Goal: Information Seeking & Learning: Learn about a topic

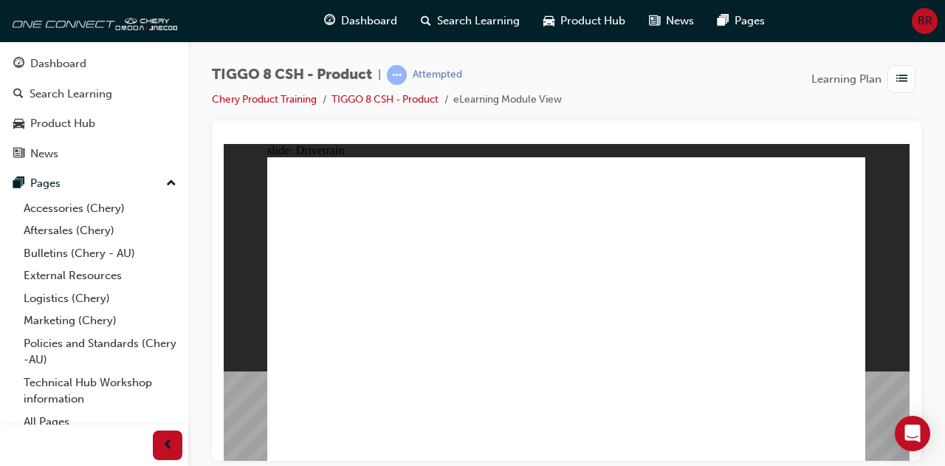
type input "0"
drag, startPoint x: 324, startPoint y: 286, endPoint x: 292, endPoint y: 331, distance: 54.5
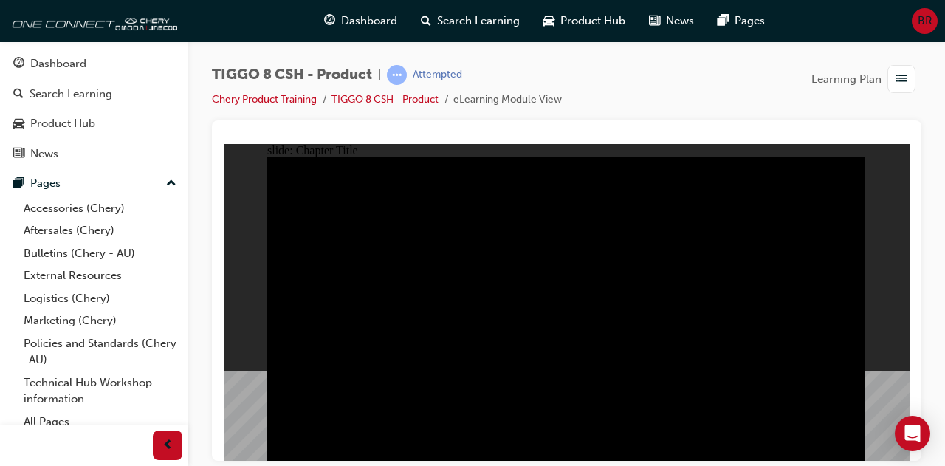
drag, startPoint x: 692, startPoint y: 346, endPoint x: 684, endPoint y: 360, distance: 15.9
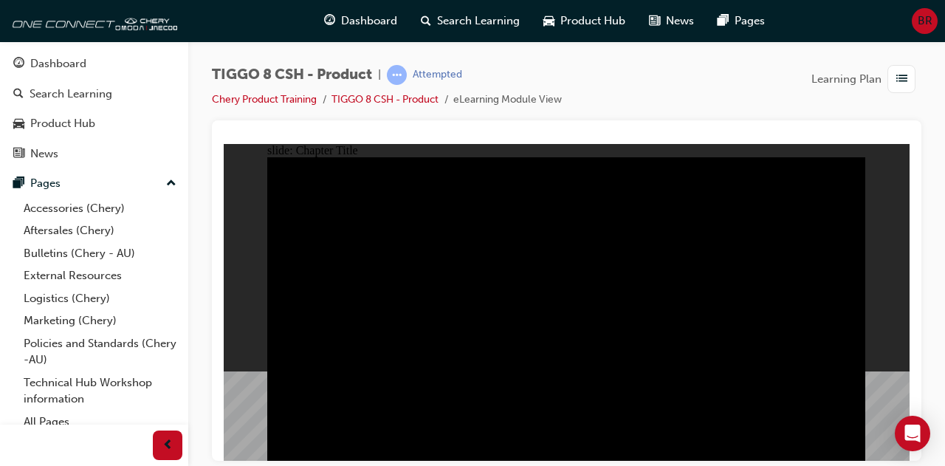
radio input "true"
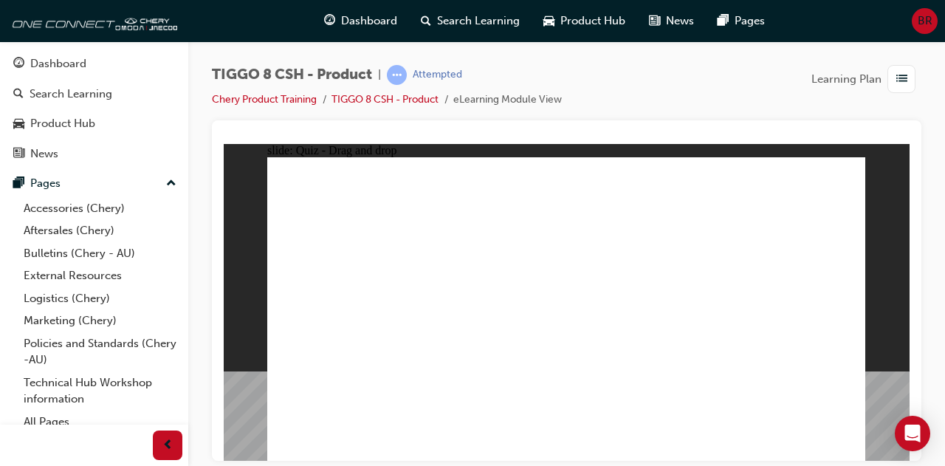
drag, startPoint x: 764, startPoint y: 188, endPoint x: 326, endPoint y: 319, distance: 457.8
drag, startPoint x: 689, startPoint y: 174, endPoint x: 469, endPoint y: 312, distance: 259.8
drag, startPoint x: 622, startPoint y: 228, endPoint x: 576, endPoint y: 307, distance: 91.7
drag, startPoint x: 537, startPoint y: 182, endPoint x: 672, endPoint y: 313, distance: 188.5
drag, startPoint x: 747, startPoint y: 275, endPoint x: 794, endPoint y: 319, distance: 63.7
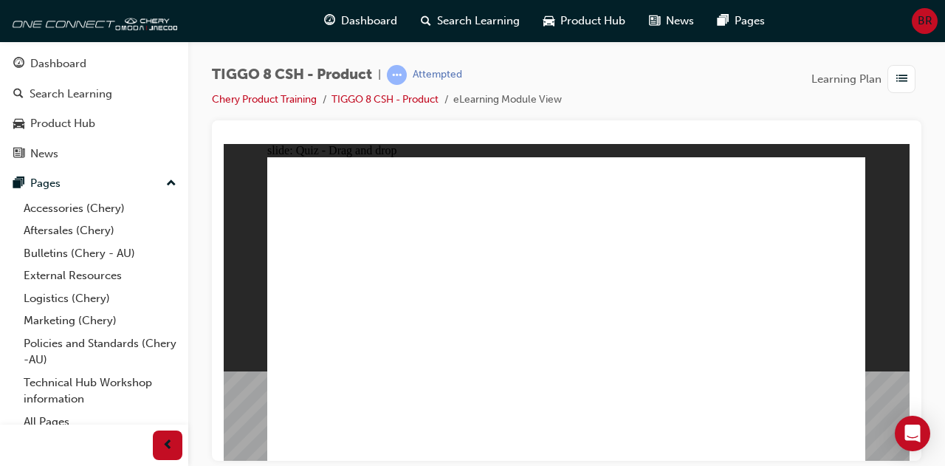
checkbox input "true"
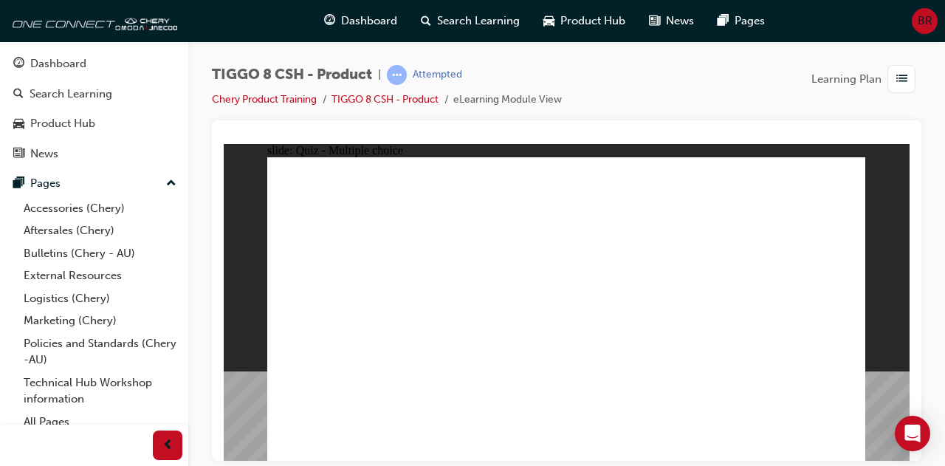
radio input "true"
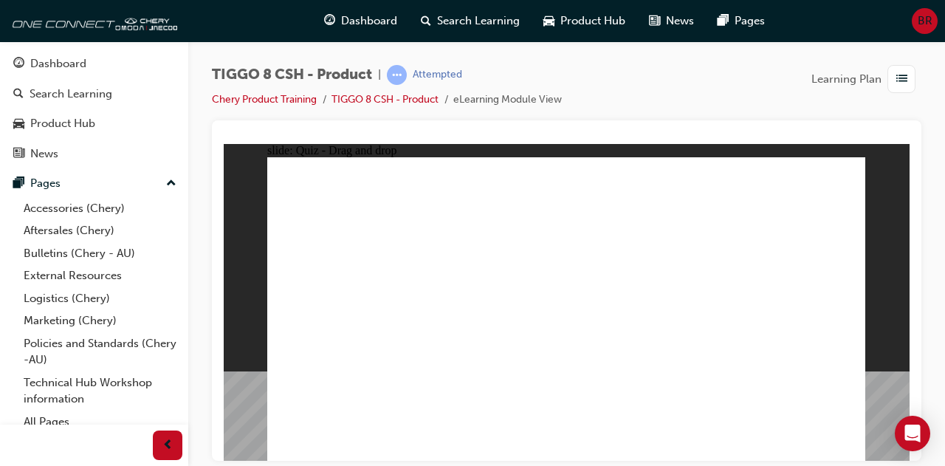
drag, startPoint x: 550, startPoint y: 182, endPoint x: 606, endPoint y: 328, distance: 156.6
drag, startPoint x: 546, startPoint y: 212, endPoint x: 586, endPoint y: 357, distance: 150.1
drag, startPoint x: 670, startPoint y: 187, endPoint x: 641, endPoint y: 359, distance: 174.6
drag, startPoint x: 691, startPoint y: 199, endPoint x: 650, endPoint y: 360, distance: 165.5
drag, startPoint x: 778, startPoint y: 180, endPoint x: 617, endPoint y: 344, distance: 229.7
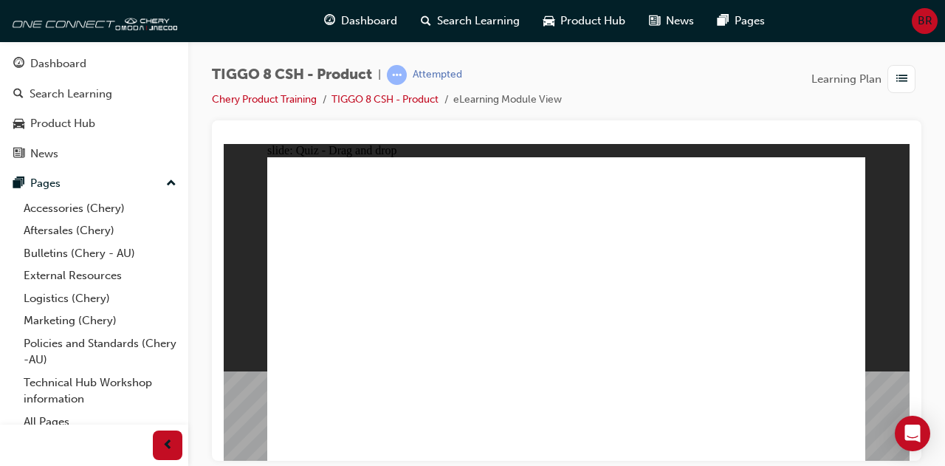
drag, startPoint x: 794, startPoint y: 217, endPoint x: 673, endPoint y: 363, distance: 189.3
drag, startPoint x: 642, startPoint y: 226, endPoint x: 444, endPoint y: 343, distance: 230.3
drag, startPoint x: 657, startPoint y: 239, endPoint x: 605, endPoint y: 382, distance: 151.6
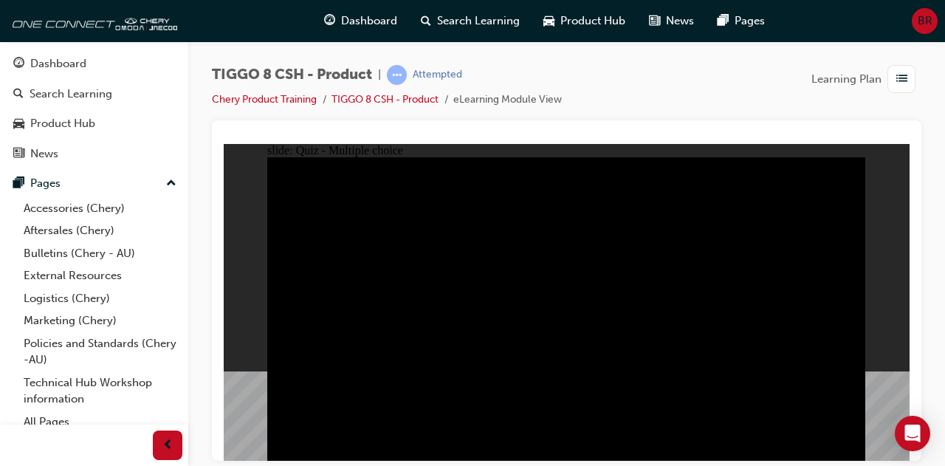
radio input "true"
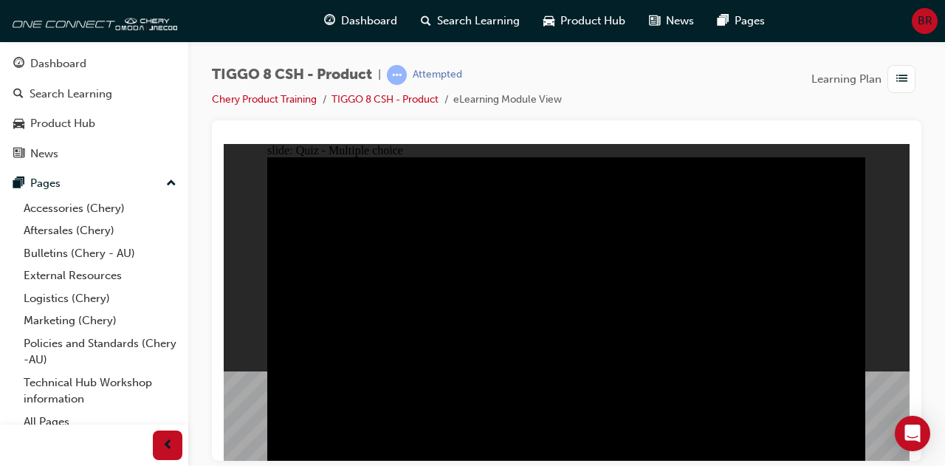
radio input "true"
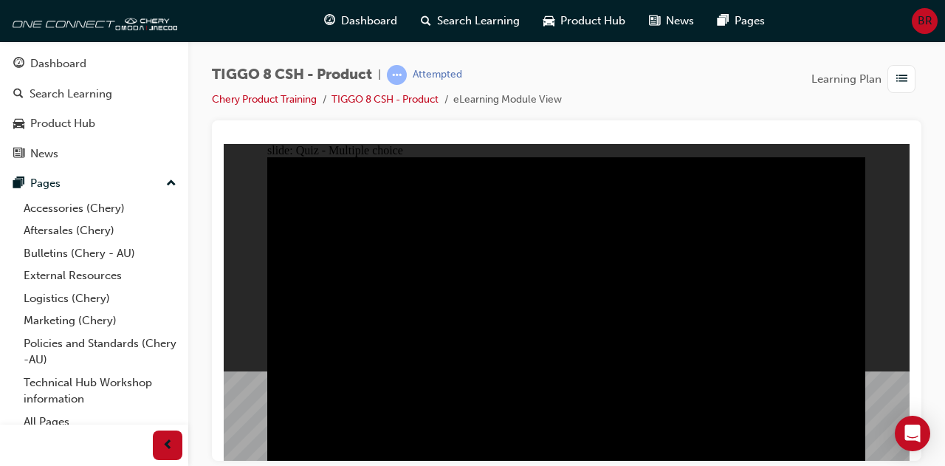
checkbox input "true"
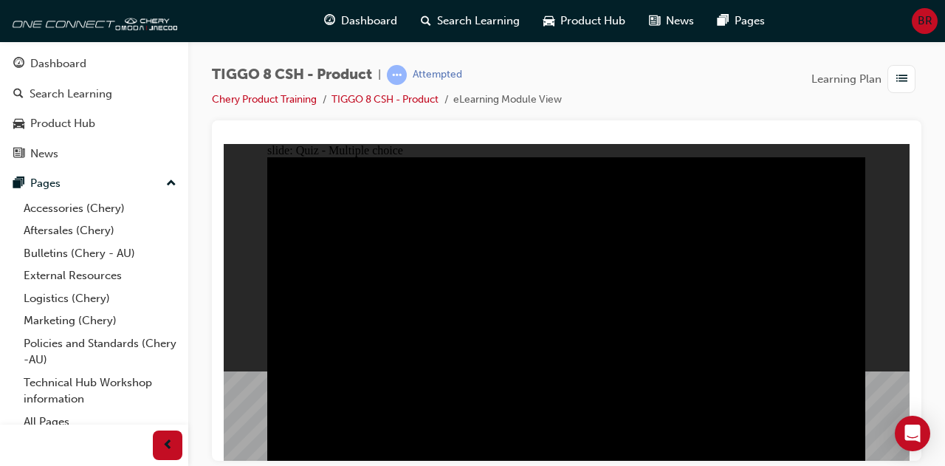
checkbox input "true"
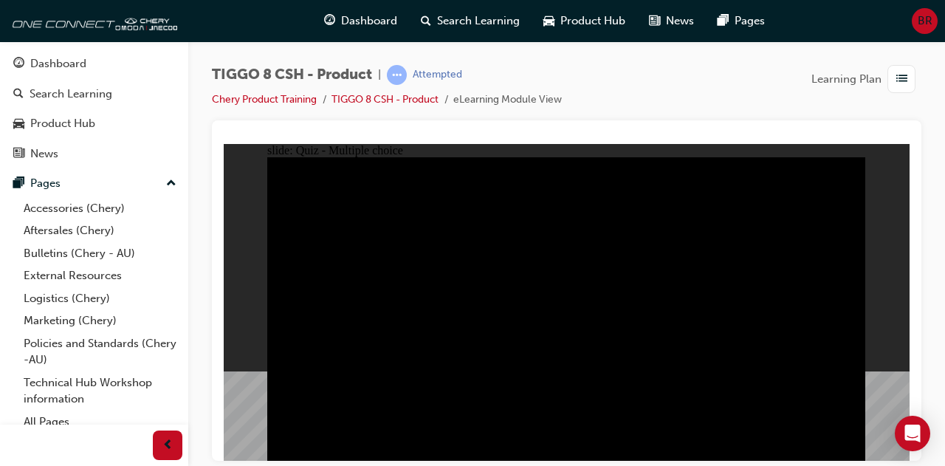
checkbox input "true"
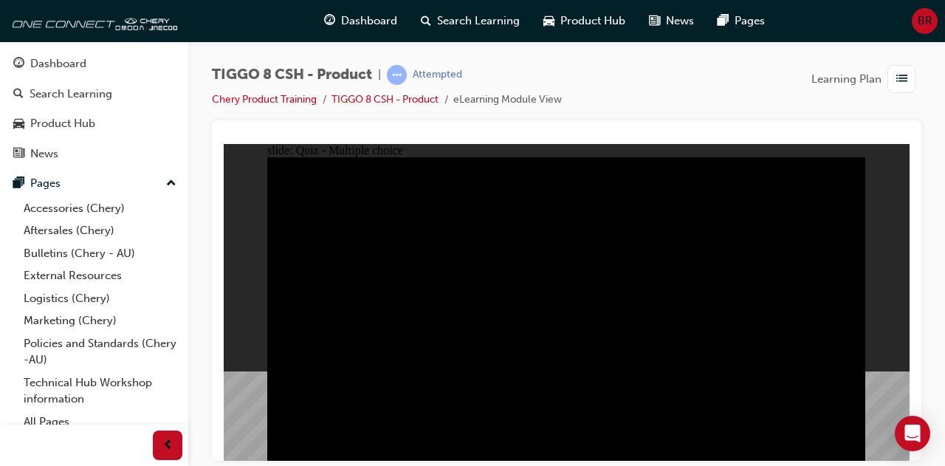
checkbox input "true"
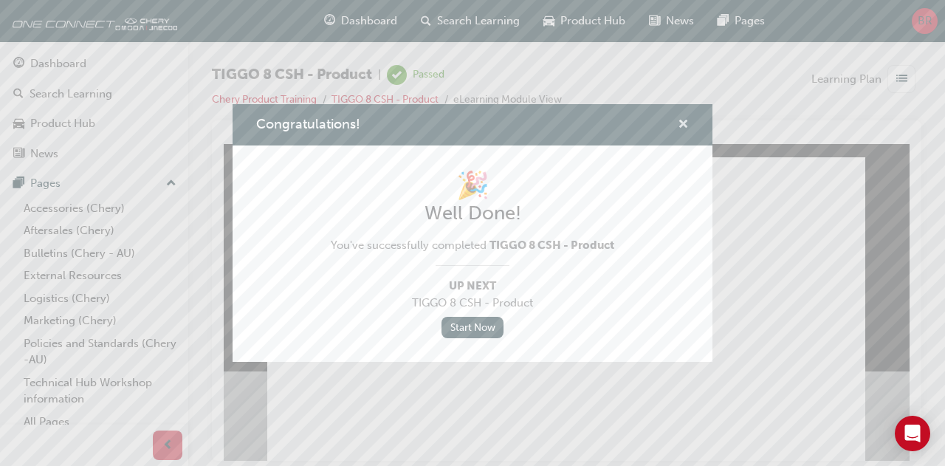
click at [685, 119] on span "cross-icon" at bounding box center [683, 125] width 11 height 13
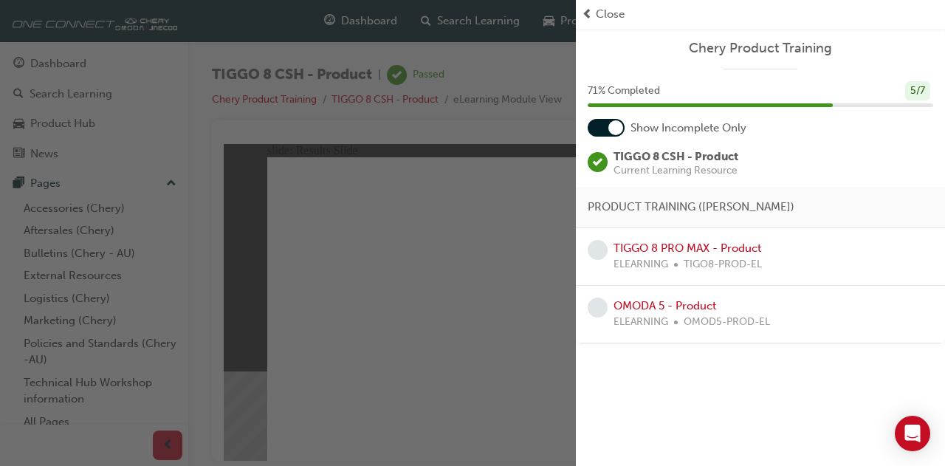
click at [403, 315] on div "button" at bounding box center [288, 233] width 576 height 466
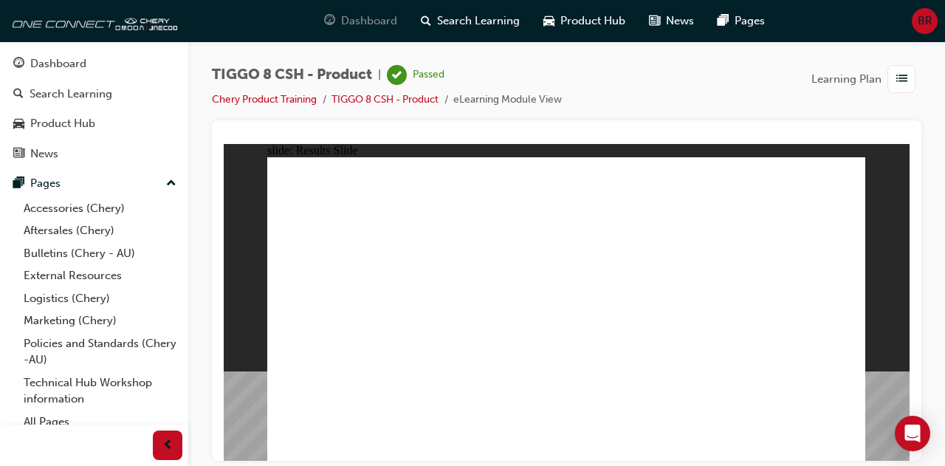
click at [382, 13] on span "Dashboard" at bounding box center [369, 21] width 56 height 17
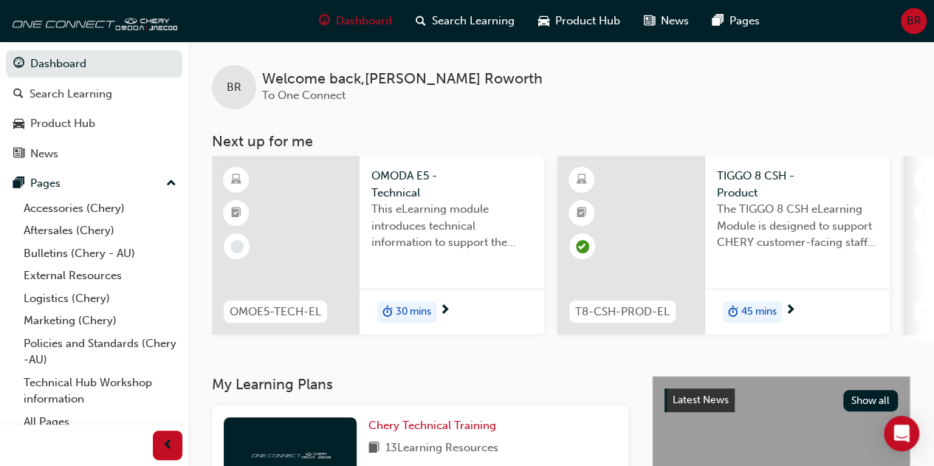
scroll to position [295, 0]
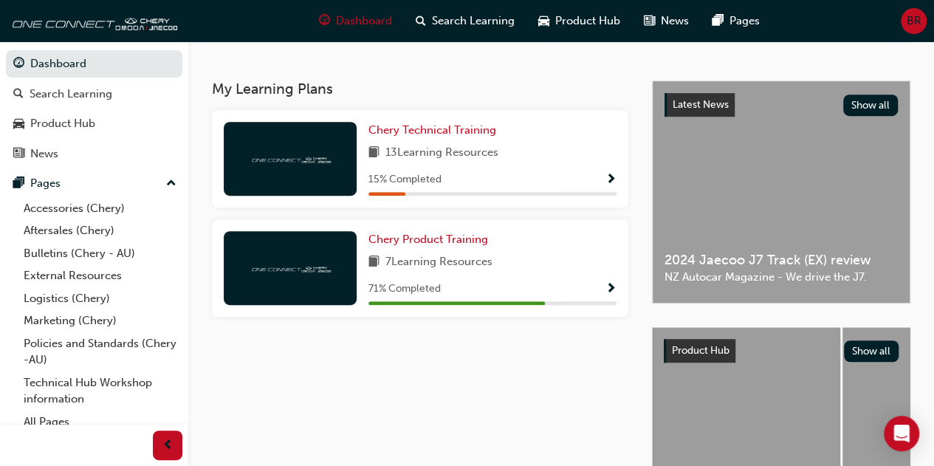
click at [611, 292] on span "Show Progress" at bounding box center [610, 289] width 11 height 13
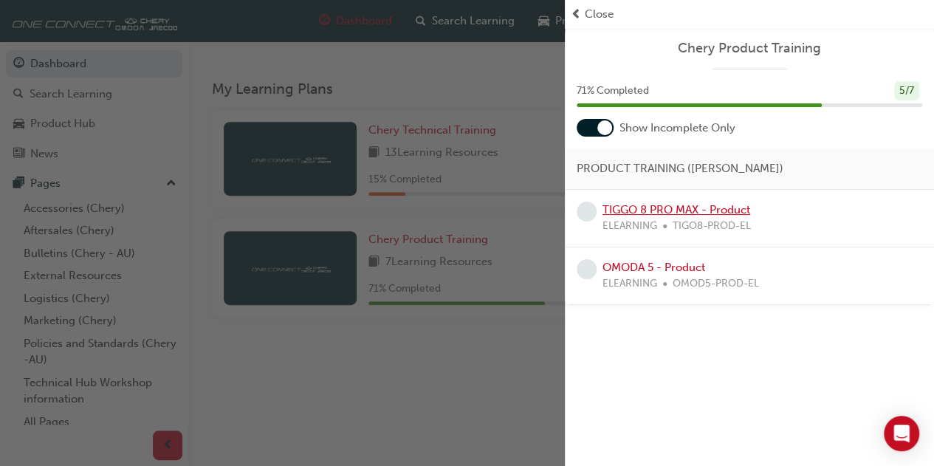
click at [662, 205] on link "TIGGO 8 PRO MAX - Product" at bounding box center [676, 209] width 148 height 13
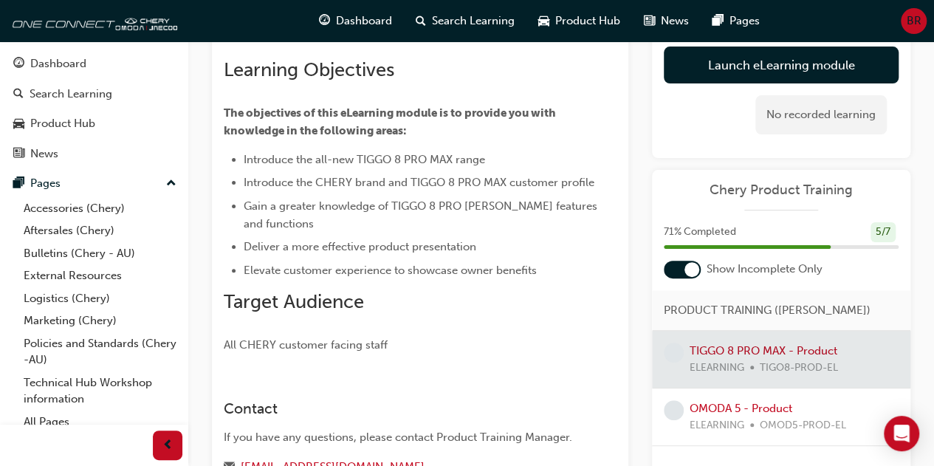
scroll to position [148, 0]
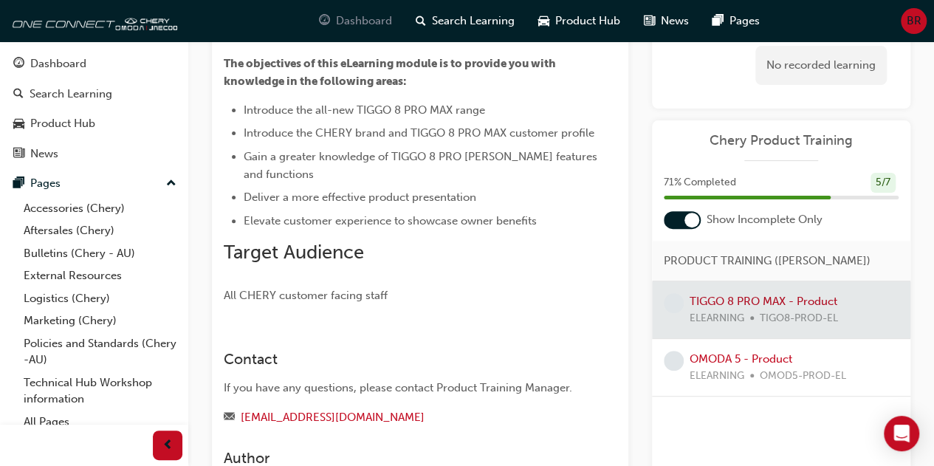
click at [344, 17] on span "Dashboard" at bounding box center [364, 21] width 56 height 17
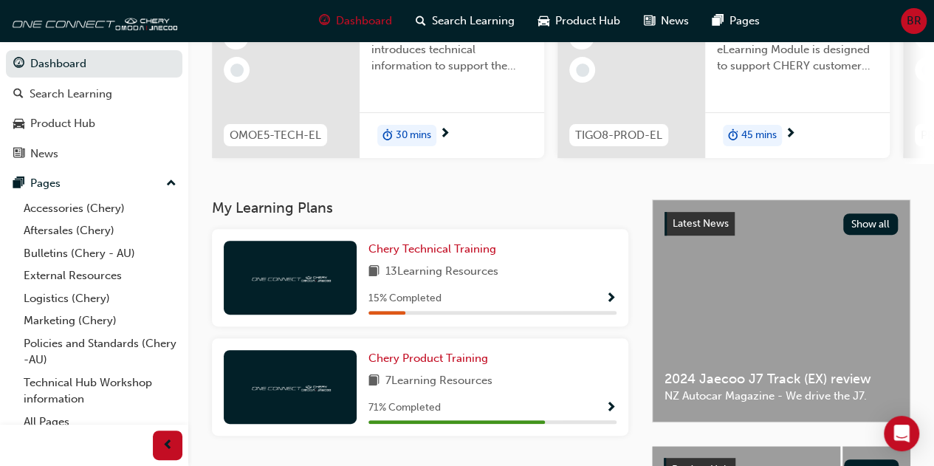
scroll to position [222, 0]
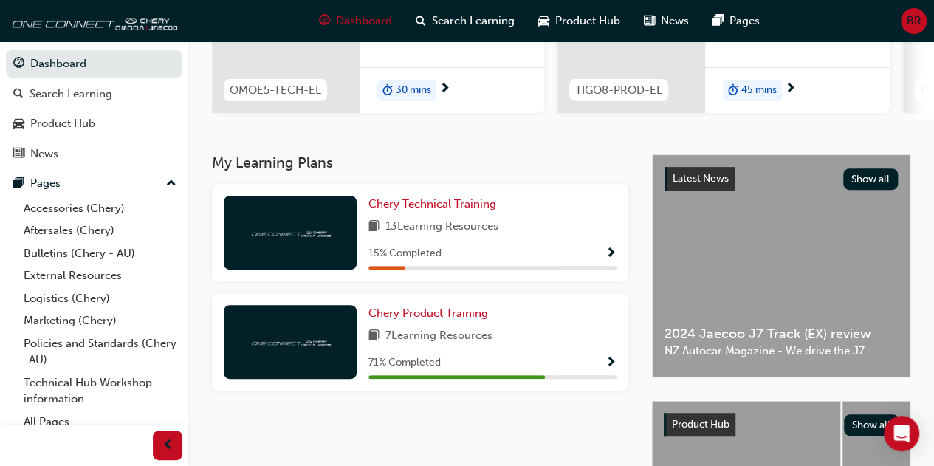
click at [609, 364] on span "Show Progress" at bounding box center [610, 363] width 11 height 13
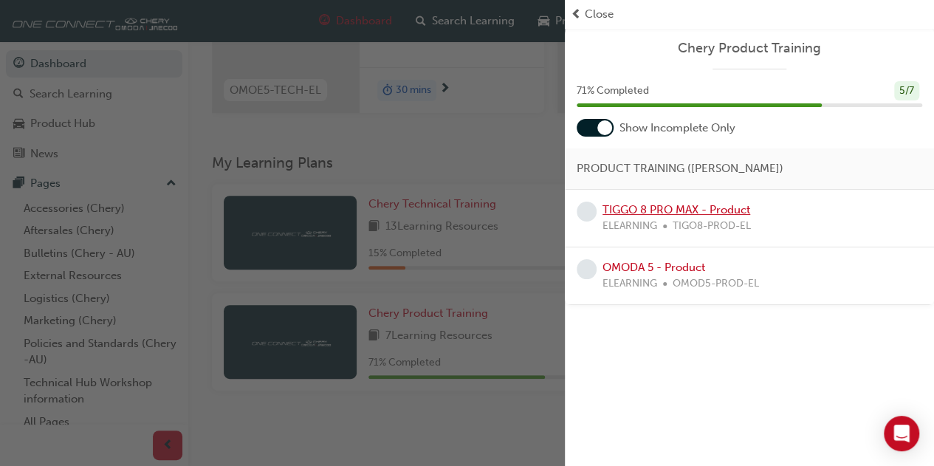
click at [670, 207] on link "TIGGO 8 PRO MAX - Product" at bounding box center [676, 209] width 148 height 13
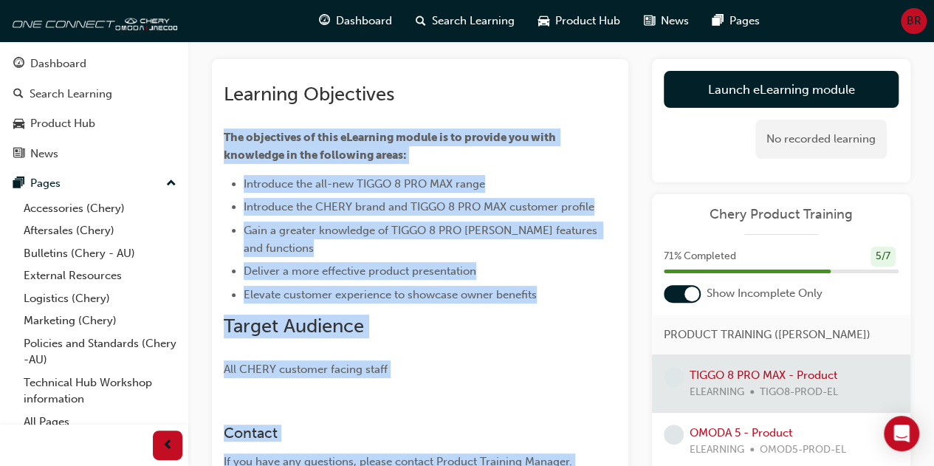
scroll to position [301, 0]
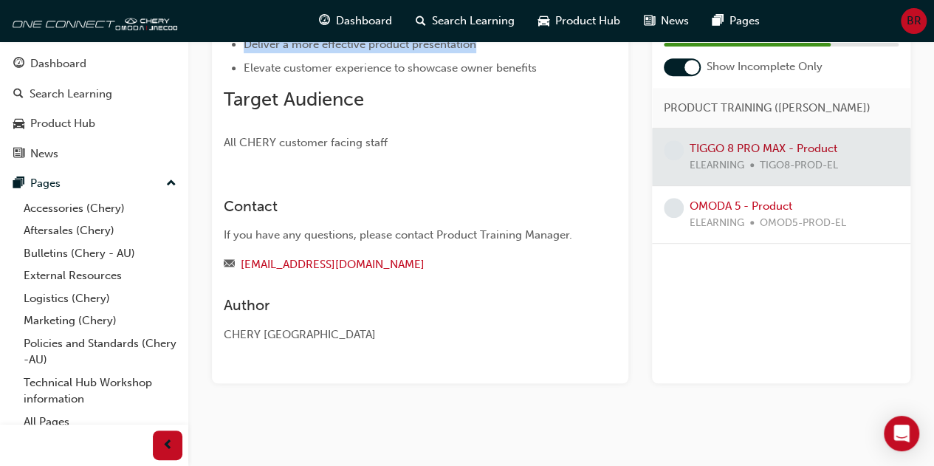
drag, startPoint x: 224, startPoint y: 135, endPoint x: 512, endPoint y: 47, distance: 301.3
click at [512, 47] on div "Learning Objectives The objectives of this eLearning module is to provide you w…" at bounding box center [420, 3] width 393 height 295
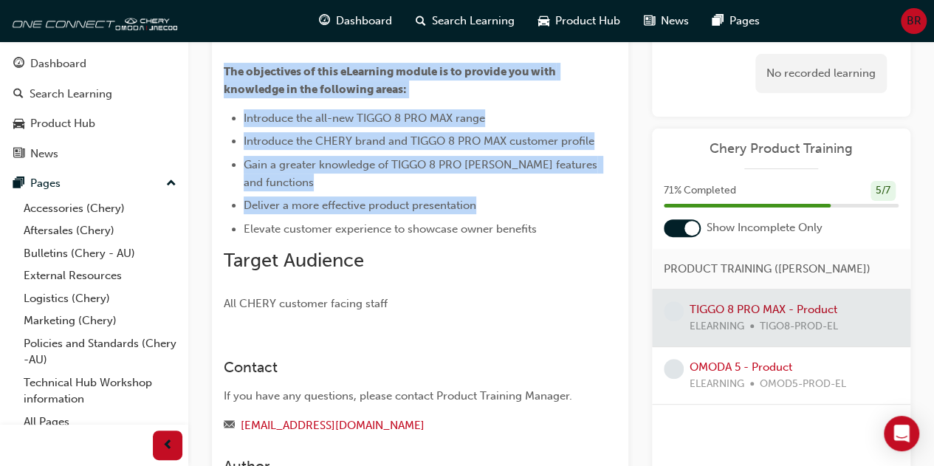
scroll to position [0, 0]
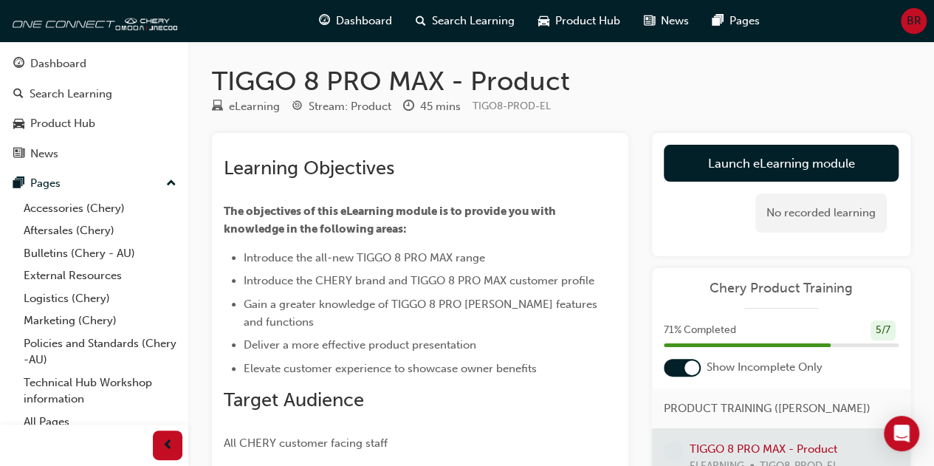
click at [459, 141] on div "Learning Objectives The objectives of this eLearning module is to provide you w…" at bounding box center [420, 408] width 416 height 551
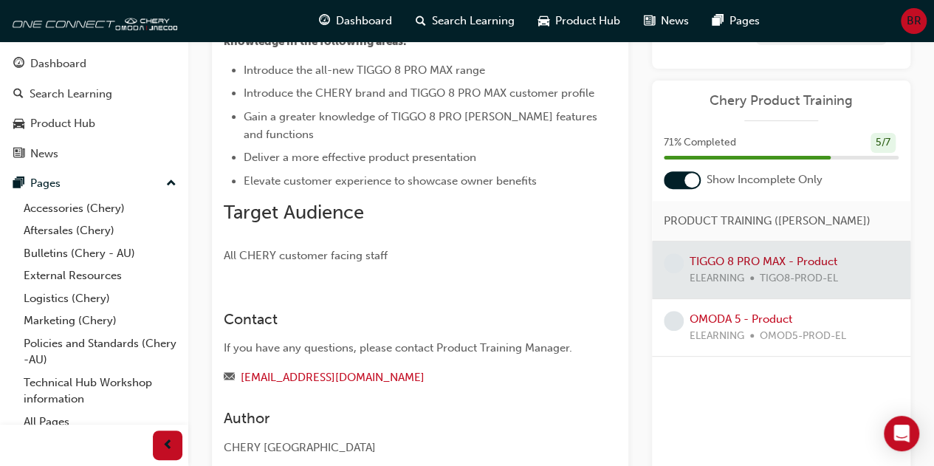
scroll to position [222, 0]
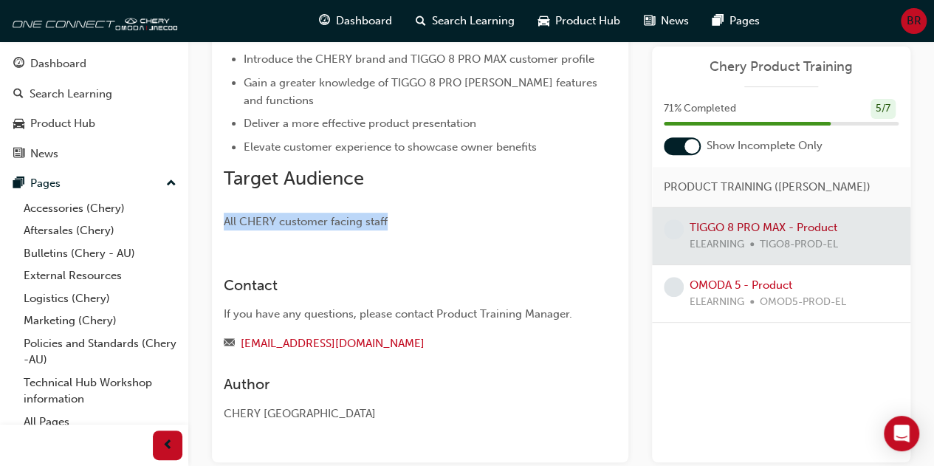
drag, startPoint x: 385, startPoint y: 221, endPoint x: 211, endPoint y: 213, distance: 174.4
click at [212, 213] on div "Learning Objectives The objectives of this eLearning module is to provide you w…" at bounding box center [420, 186] width 416 height 551
click at [222, 196] on div "Learning Objectives The objectives of this eLearning module is to provide you w…" at bounding box center [420, 186] width 416 height 551
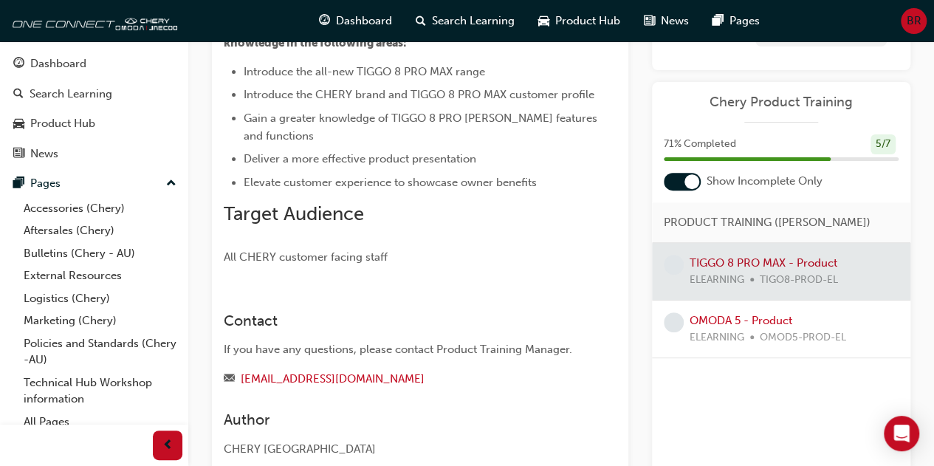
scroll to position [74, 0]
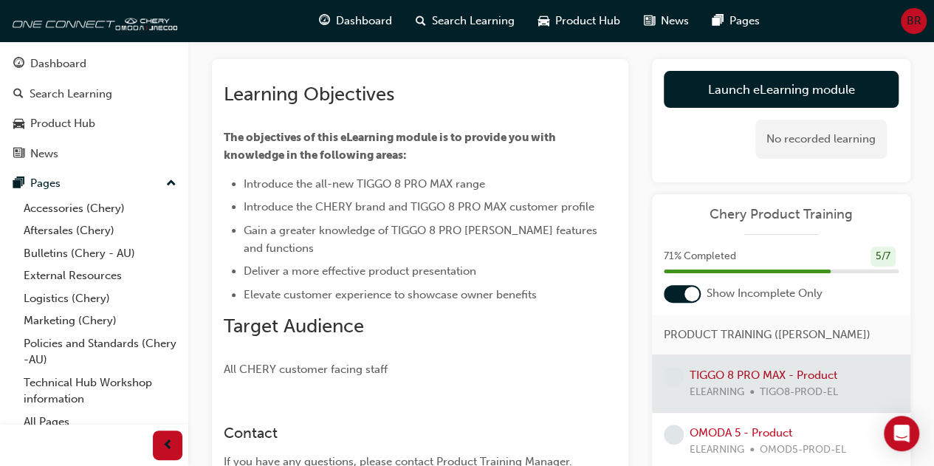
click at [765, 91] on link "Launch eLearning module" at bounding box center [781, 89] width 235 height 37
